Goal: Check status: Check status

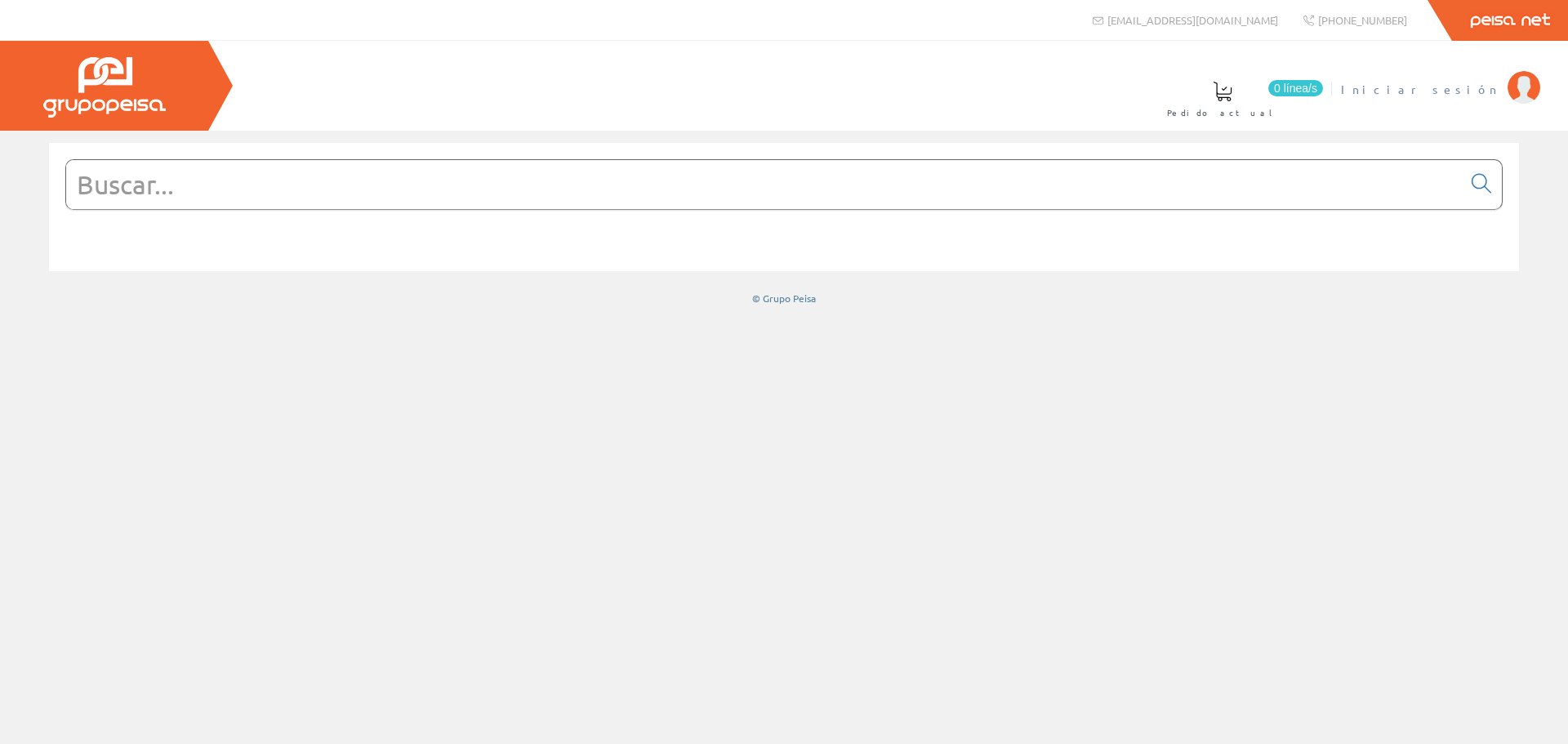
click at [1526, 73] on img at bounding box center [1524, 87] width 33 height 33
click at [1516, 92] on img at bounding box center [1524, 87] width 33 height 33
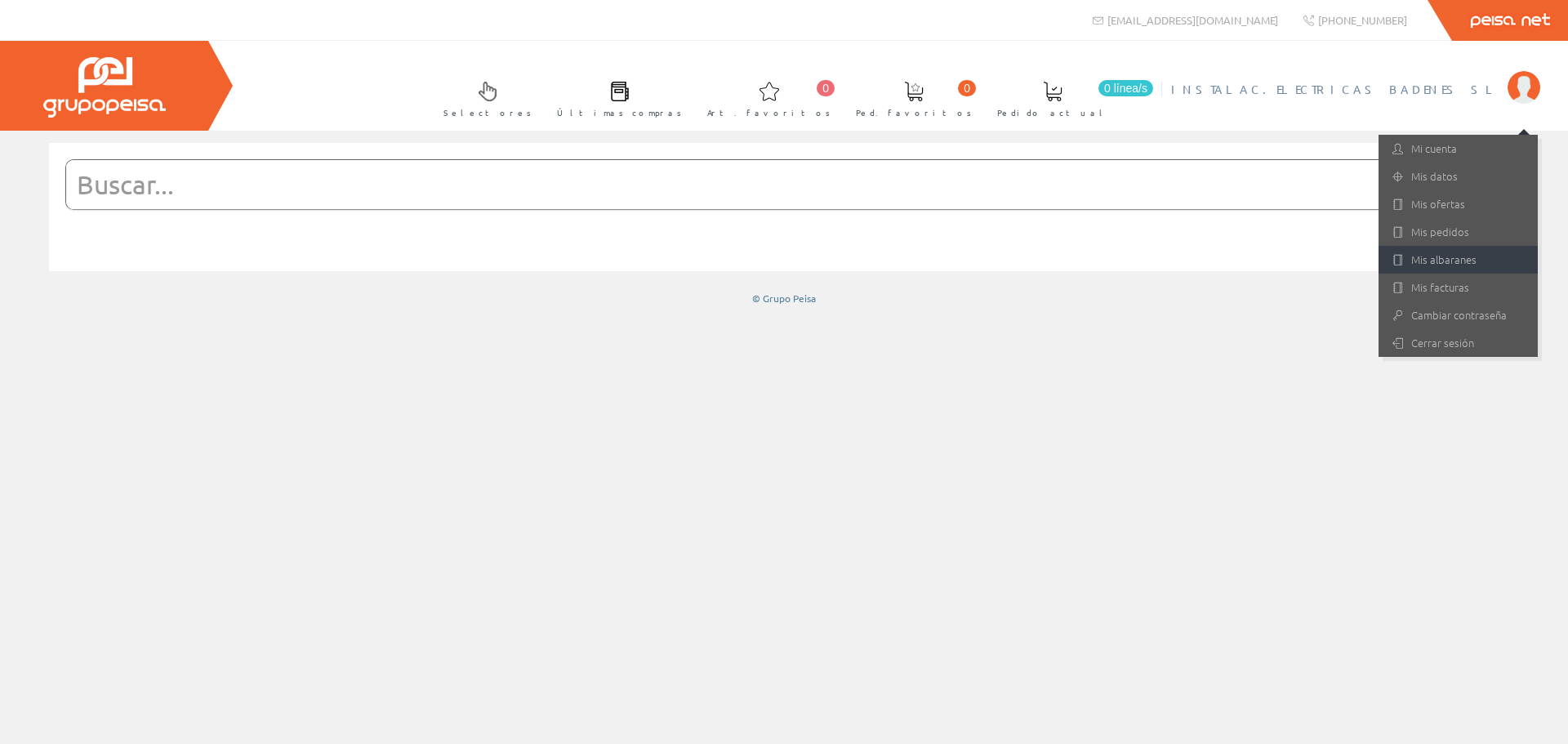
click at [1433, 256] on link "Mis albaranes" at bounding box center [1459, 260] width 159 height 28
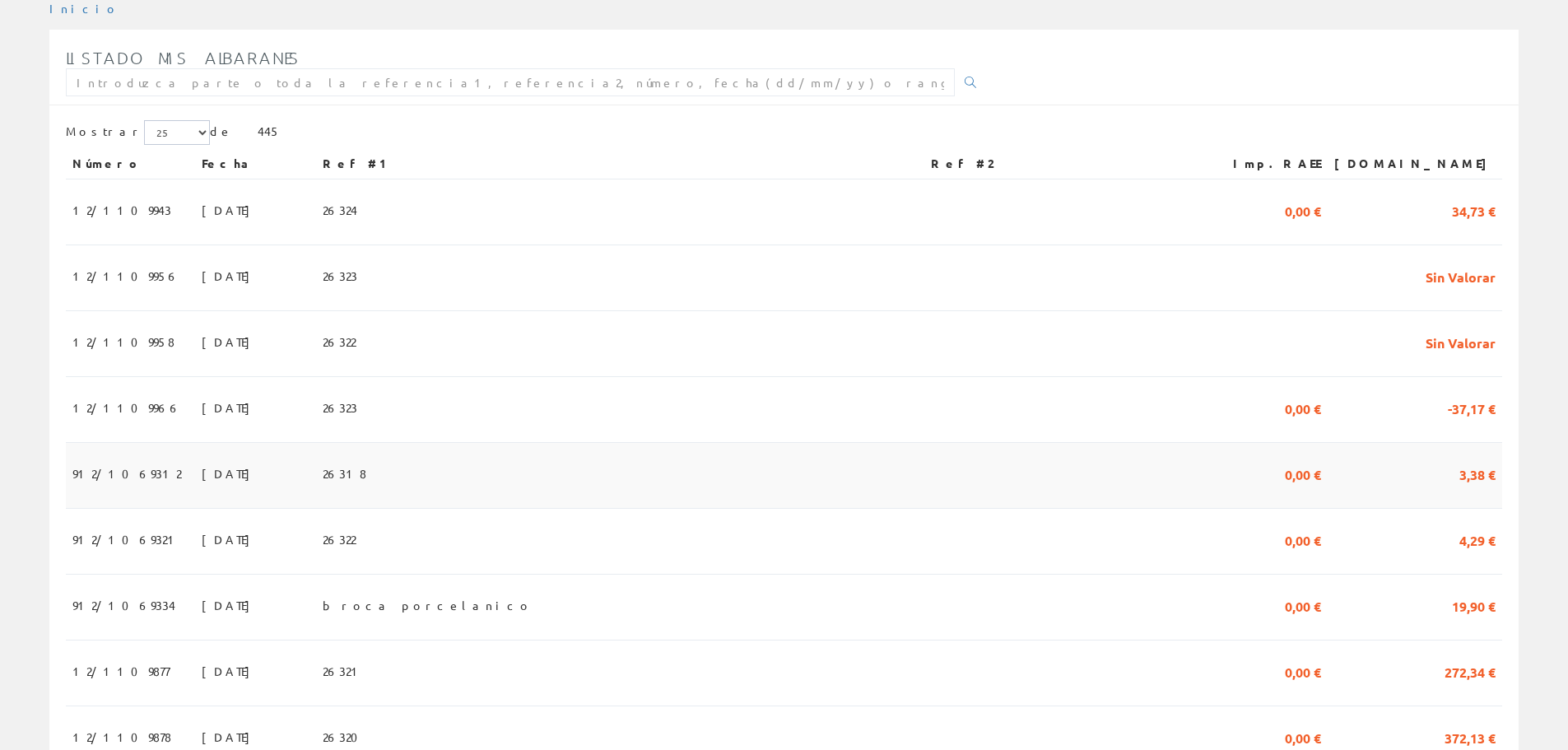
scroll to position [247, 0]
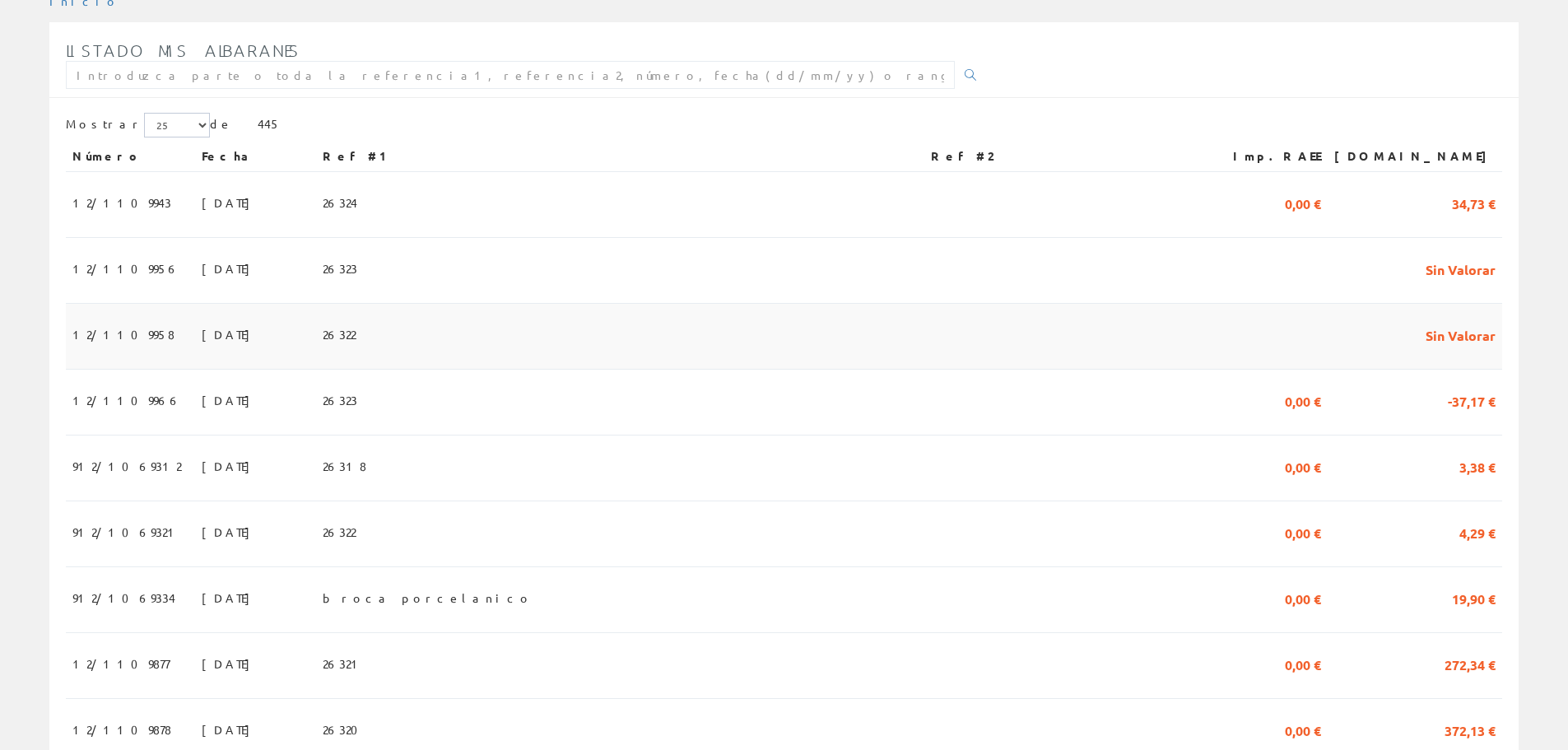
click at [131, 348] on span "12/1109958" at bounding box center [123, 334] width 102 height 28
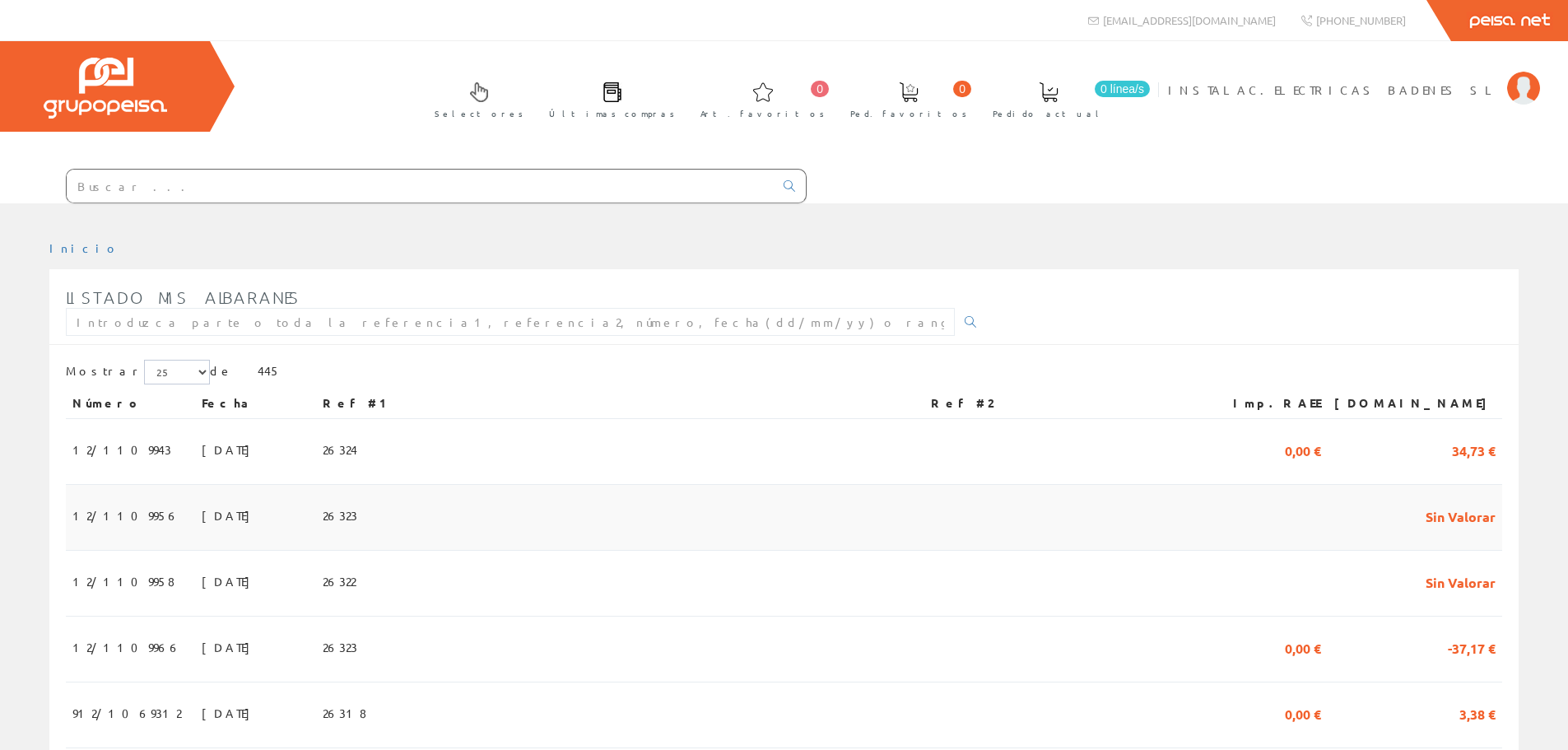
scroll to position [247, 0]
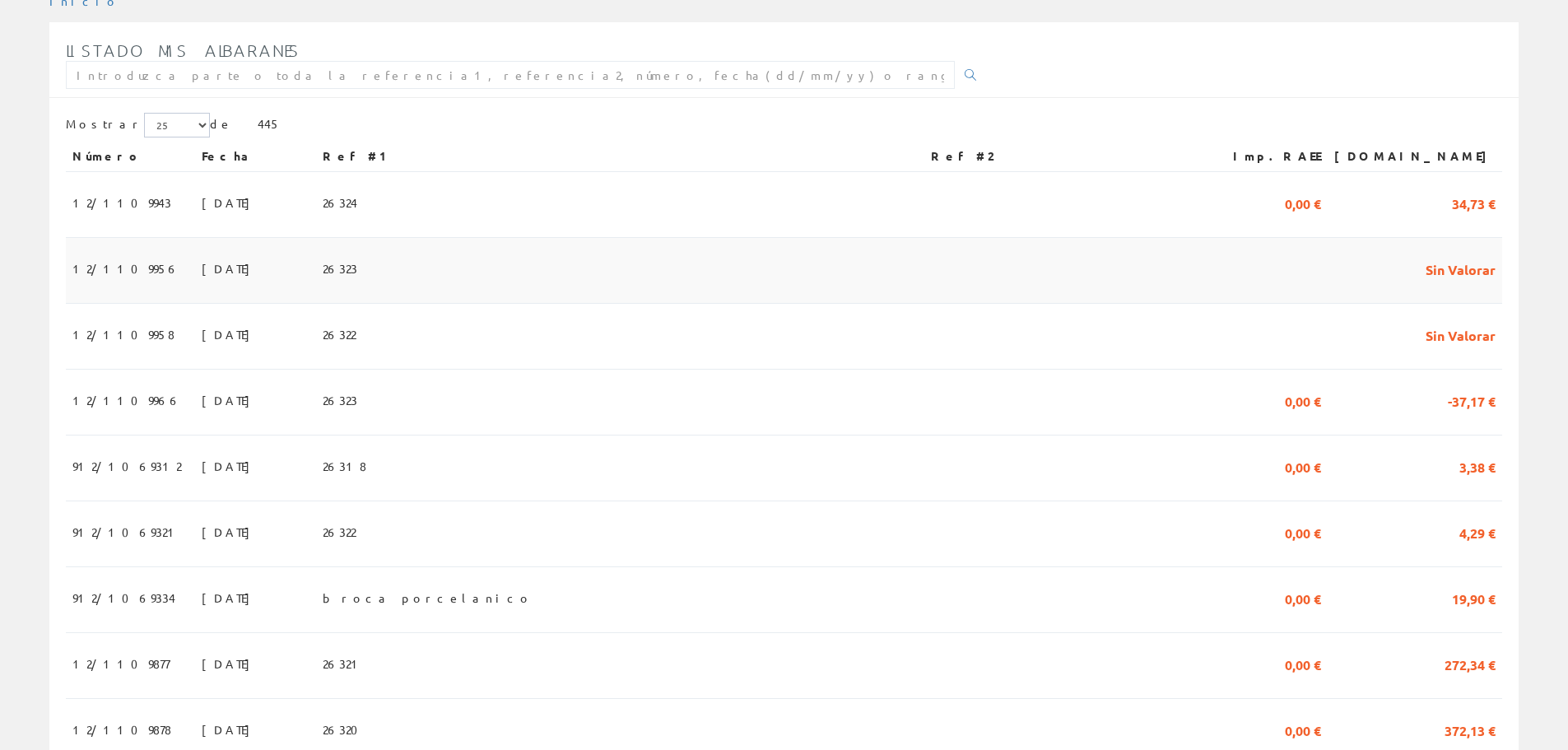
click at [144, 264] on td "12/1109956" at bounding box center [130, 270] width 129 height 66
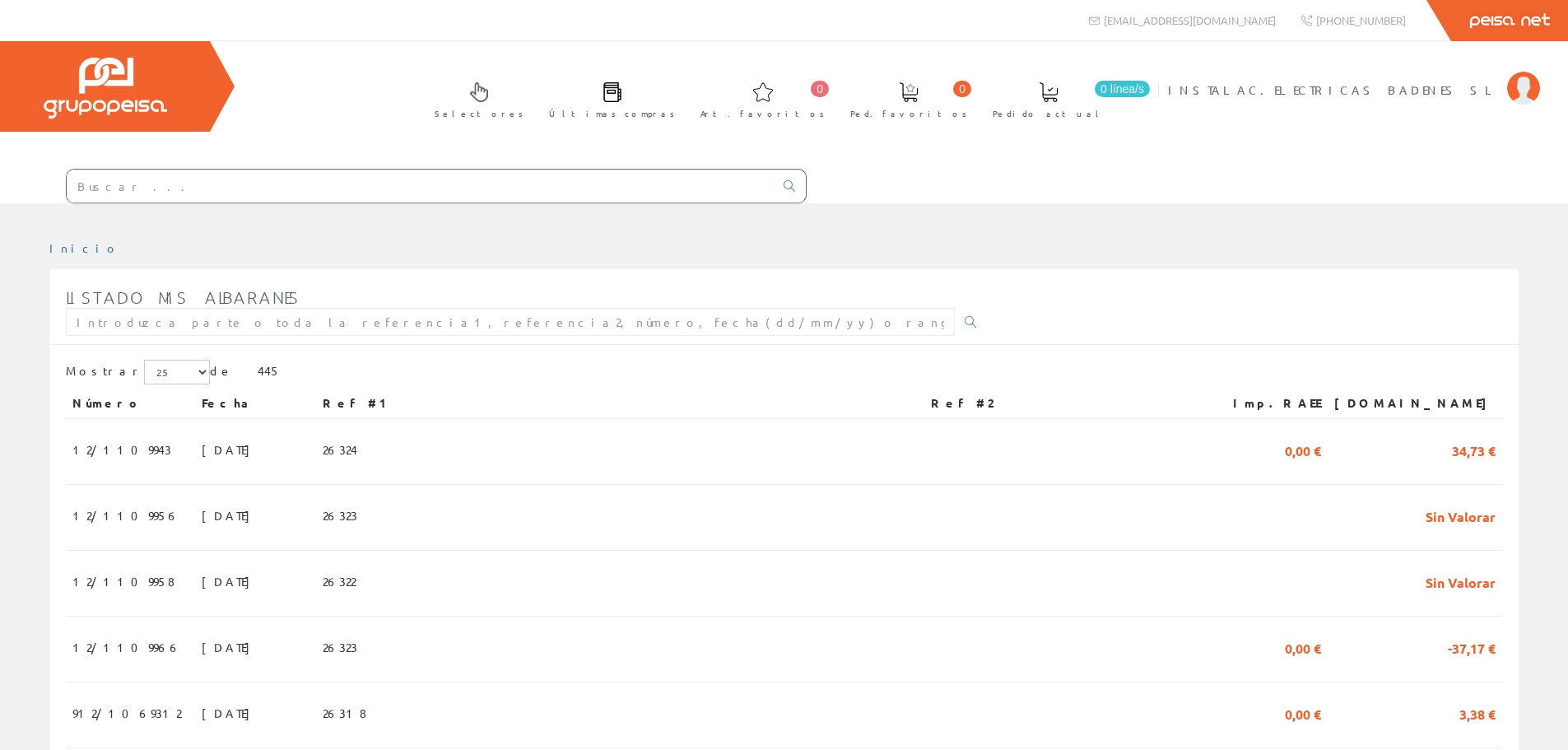
scroll to position [247, 0]
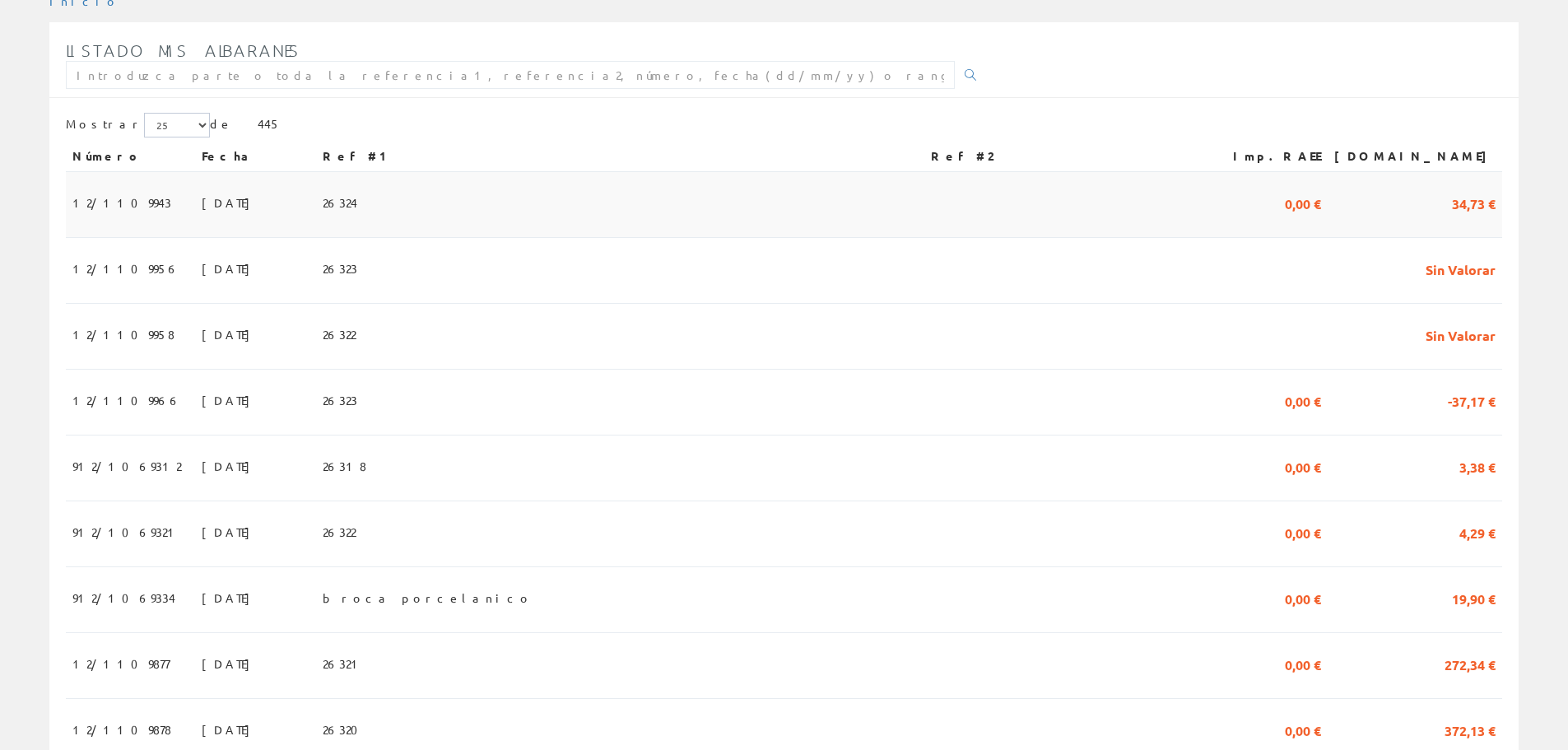
click at [357, 197] on span "26324" at bounding box center [339, 203] width 34 height 28
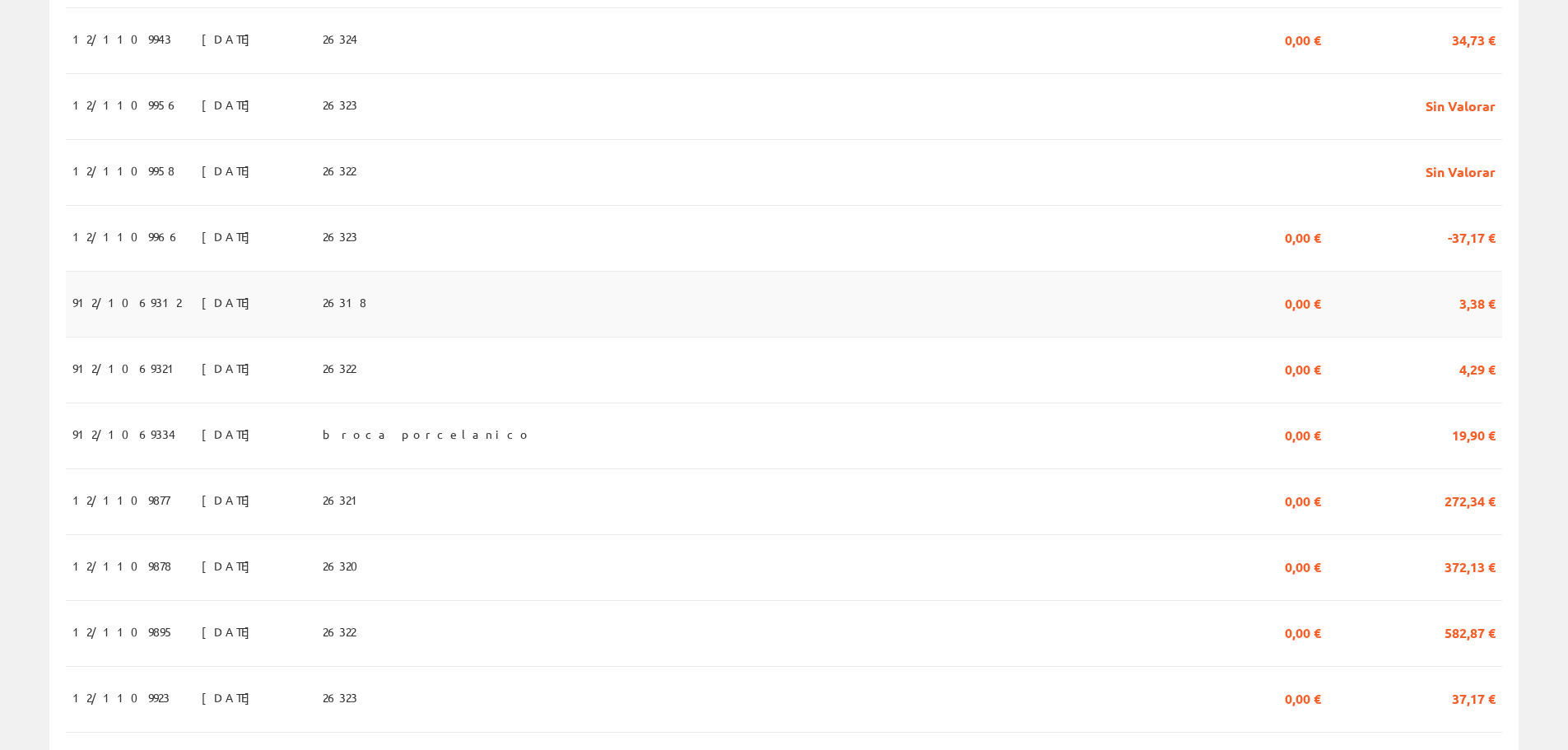
scroll to position [411, 0]
click at [280, 706] on td "[DATE]" at bounding box center [256, 698] width 121 height 66
